Goal: Transaction & Acquisition: Purchase product/service

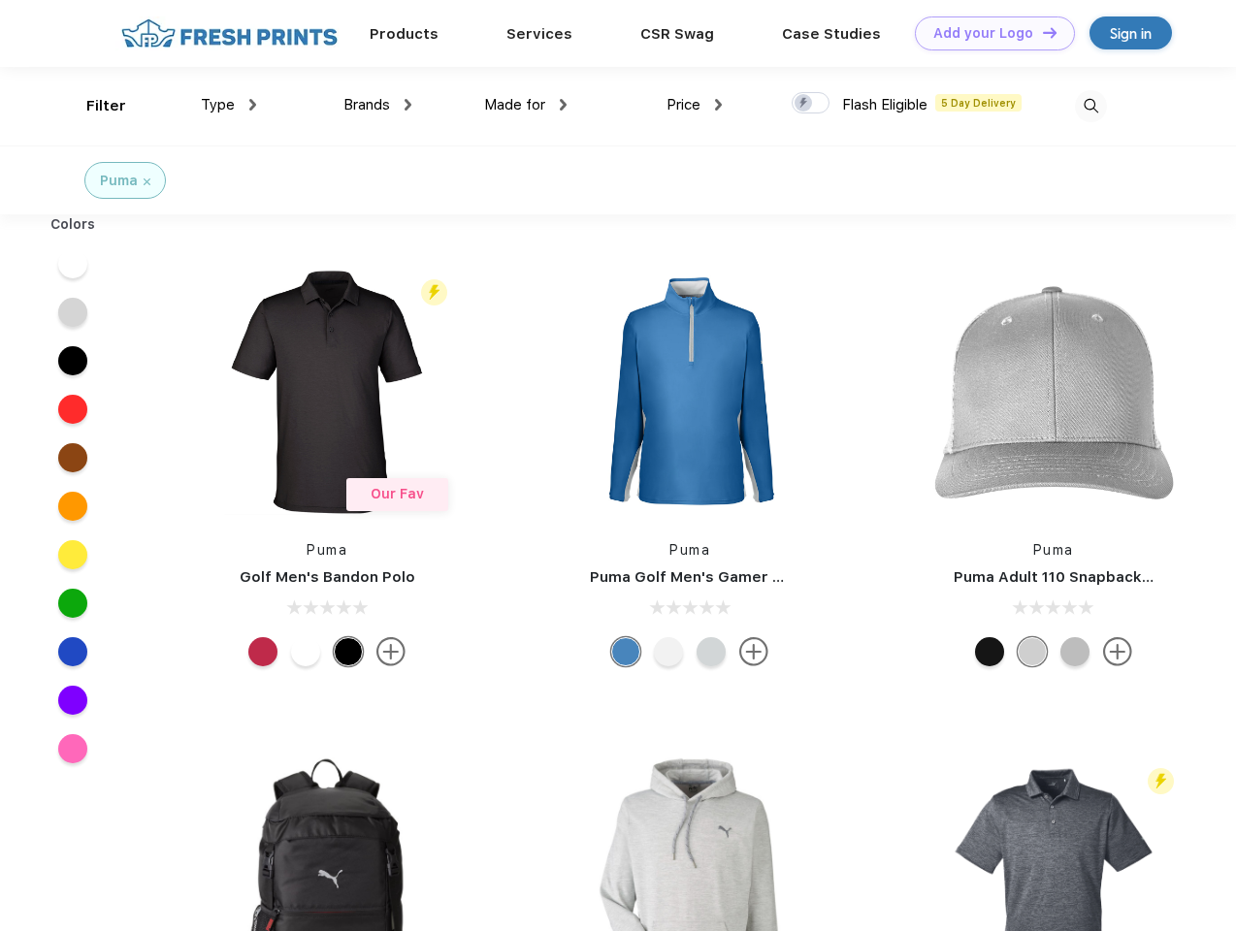
click at [987, 33] on link "Add your Logo Design Tool" at bounding box center [995, 33] width 160 height 34
click at [0, 0] on div "Design Tool" at bounding box center [0, 0] width 0 height 0
click at [1041, 32] on link "Add your Logo Design Tool" at bounding box center [995, 33] width 160 height 34
click at [93, 106] on div "Filter" at bounding box center [106, 106] width 40 height 22
click at [229, 105] on span "Type" at bounding box center [218, 104] width 34 height 17
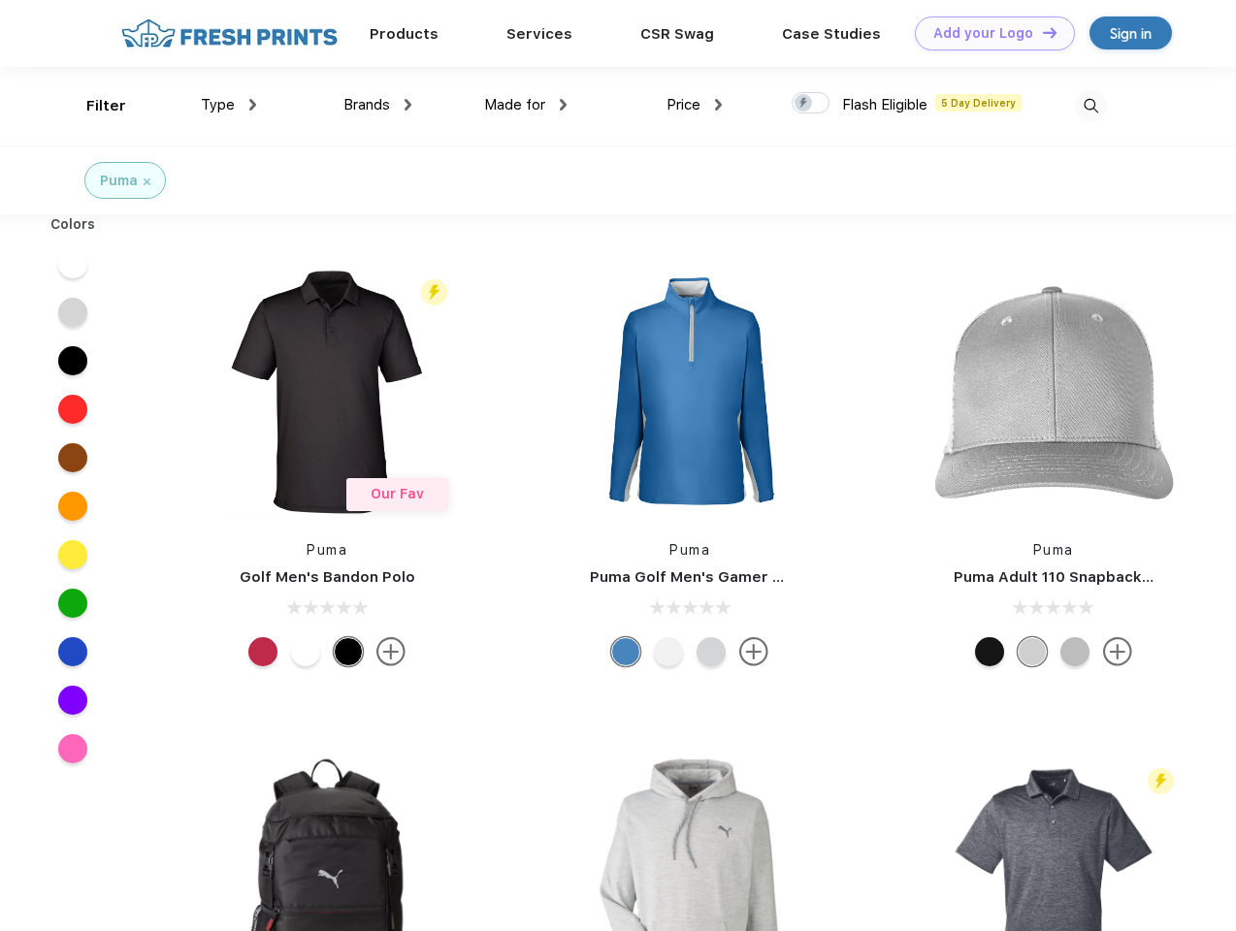
click at [377, 105] on span "Brands" at bounding box center [366, 104] width 47 height 17
click at [526, 105] on span "Made for" at bounding box center [514, 104] width 61 height 17
click at [694, 105] on span "Price" at bounding box center [683, 104] width 34 height 17
click at [811, 104] on div at bounding box center [810, 102] width 38 height 21
click at [804, 104] on input "checkbox" at bounding box center [797, 97] width 13 height 13
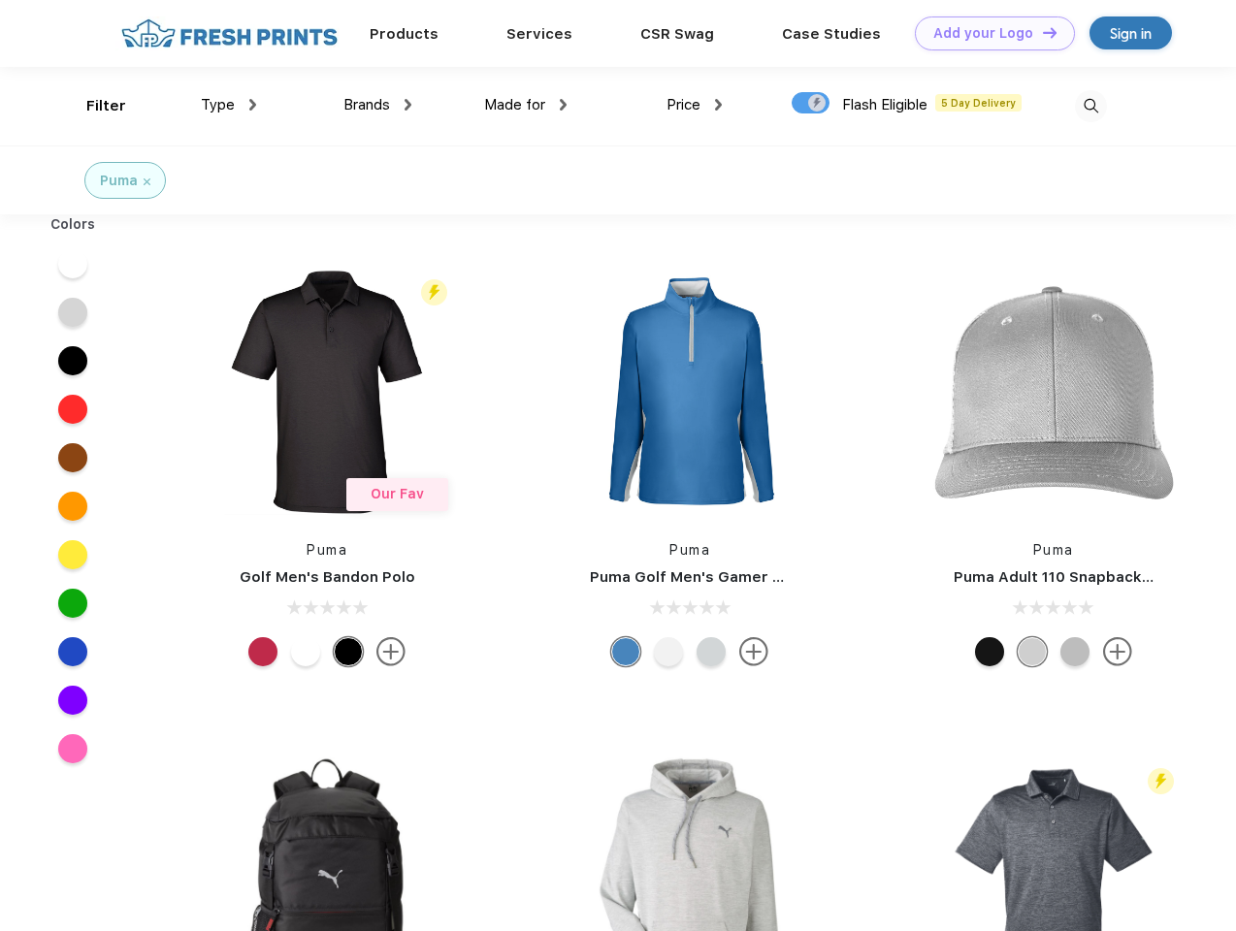
click at [1090, 106] on img at bounding box center [1091, 106] width 32 height 32
